Goal: Go to known website: Access a specific website the user already knows

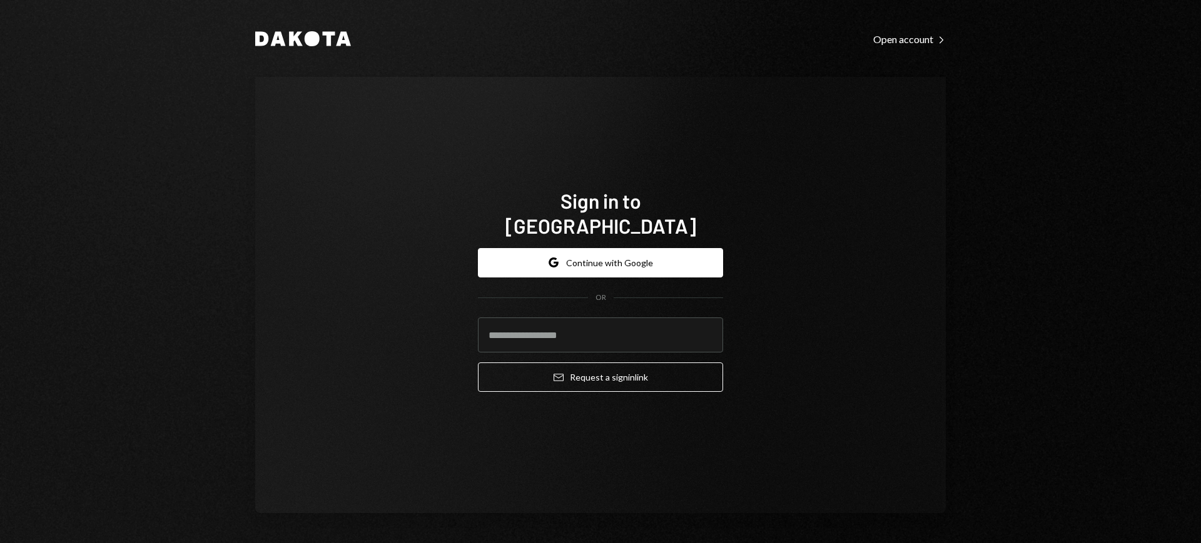
click at [0, 543] on com-1password-button at bounding box center [0, 543] width 0 height 0
type input "**********"
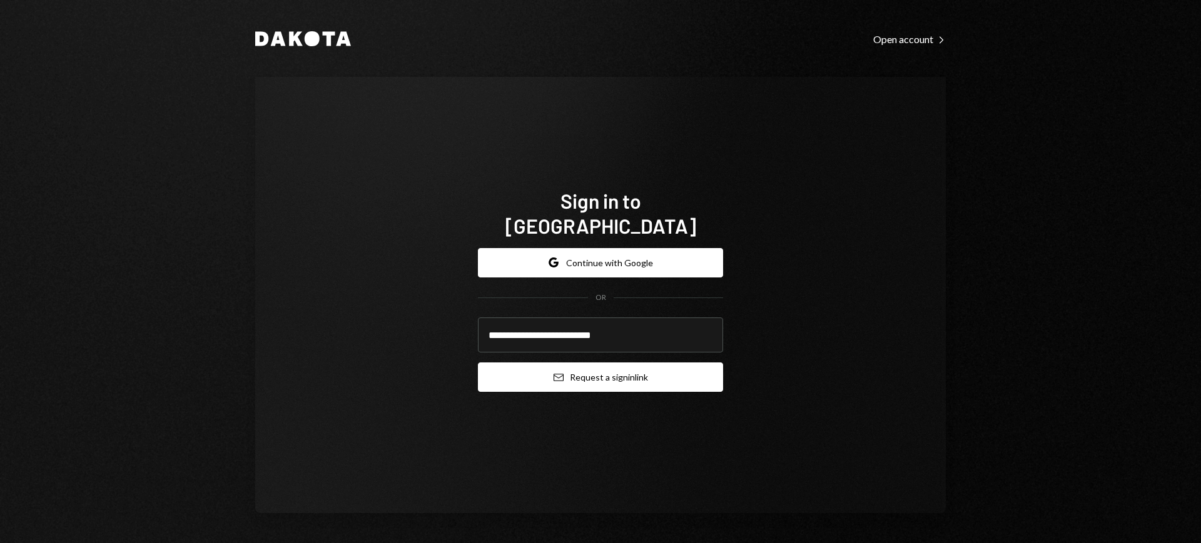
click at [588, 365] on button "Email Request a sign in link" at bounding box center [600, 377] width 245 height 29
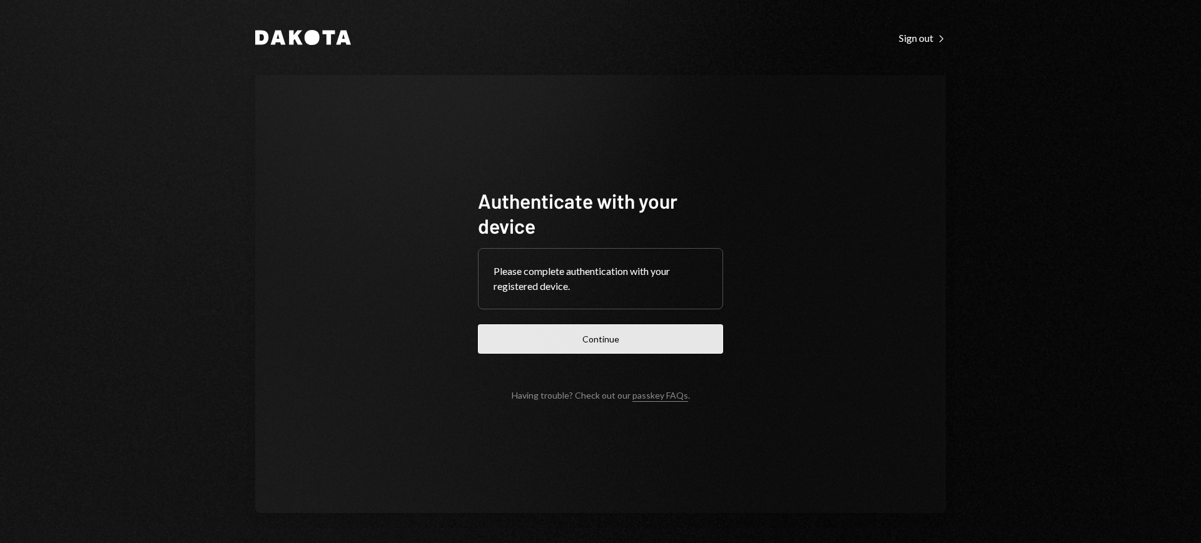
click at [673, 346] on button "Continue" at bounding box center [600, 339] width 245 height 29
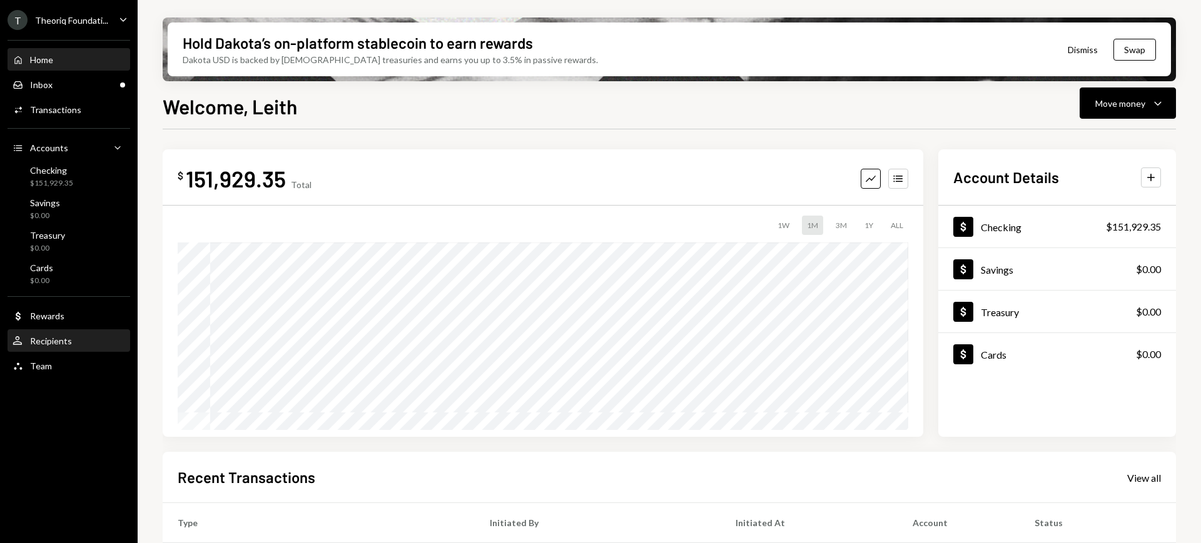
click at [79, 336] on div "User Recipients" at bounding box center [69, 341] width 113 height 11
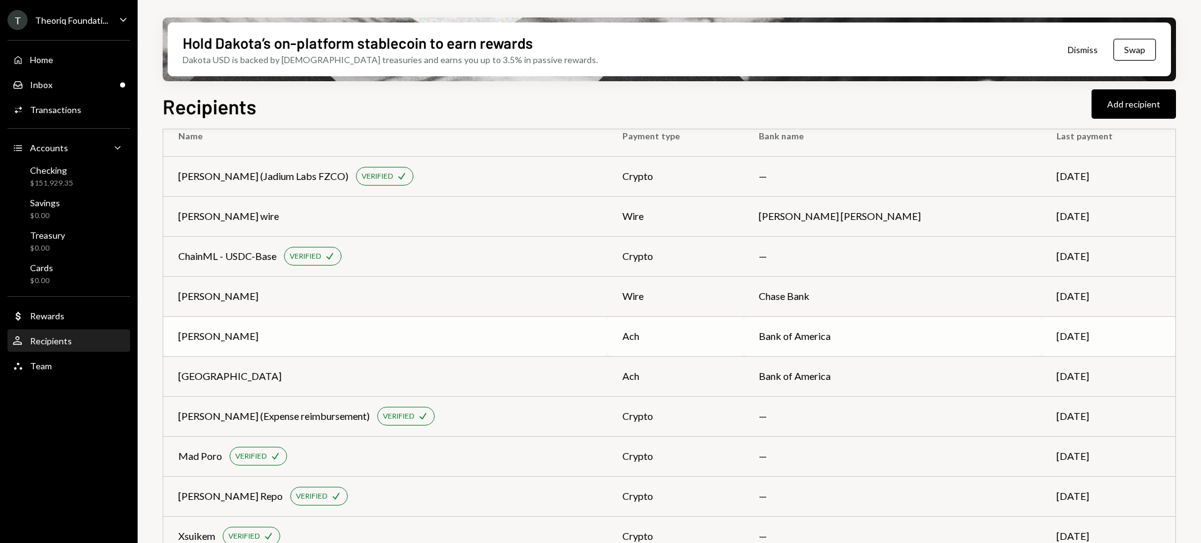
scroll to position [34, 0]
